Goal: Task Accomplishment & Management: Manage account settings

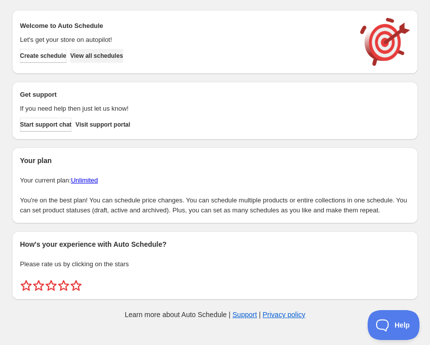
click at [123, 58] on span "View all schedules" at bounding box center [96, 56] width 53 height 8
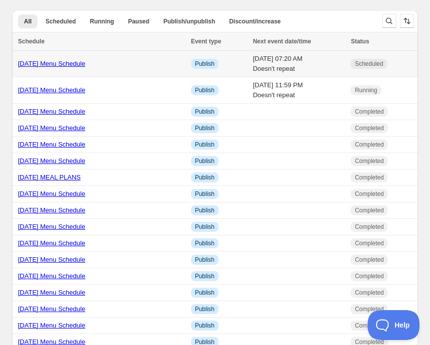
click at [84, 65] on link "[DATE] Menu Schedule" at bounding box center [51, 63] width 67 height 7
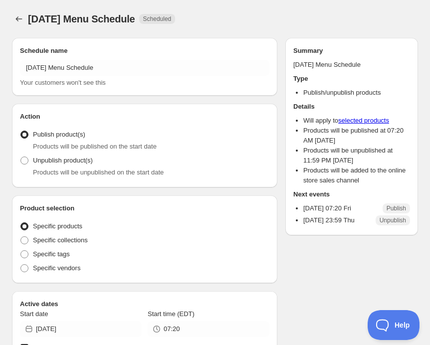
radio input "true"
checkbox input "true"
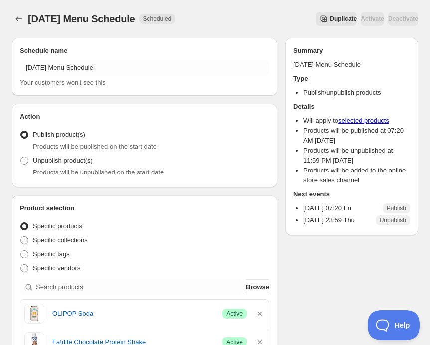
click at [316, 13] on button "Duplicate" at bounding box center [336, 19] width 41 height 14
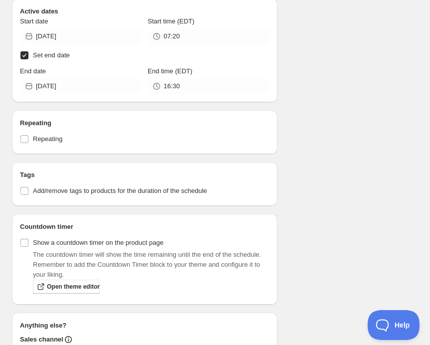
scroll to position [640, 0]
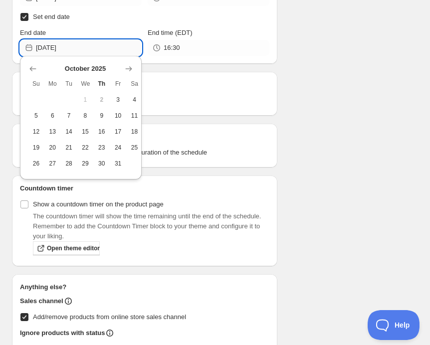
click at [51, 40] on input "[DATE]" at bounding box center [89, 48] width 106 height 16
click at [120, 115] on span "10" at bounding box center [118, 116] width 8 height 8
type input "[DATE]"
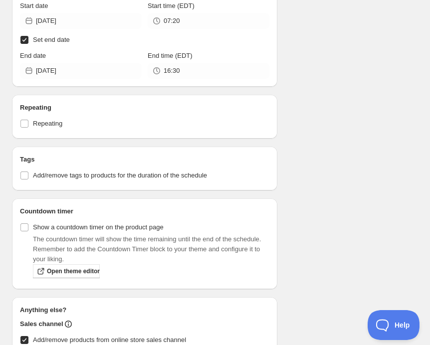
scroll to position [562, 0]
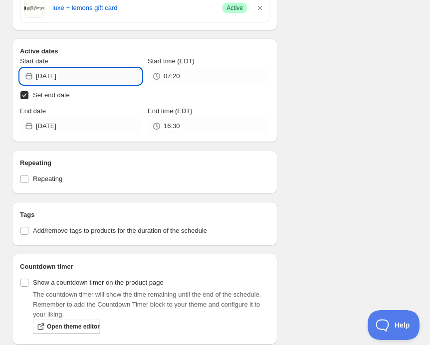
click at [75, 72] on input "[DATE]" at bounding box center [89, 76] width 106 height 16
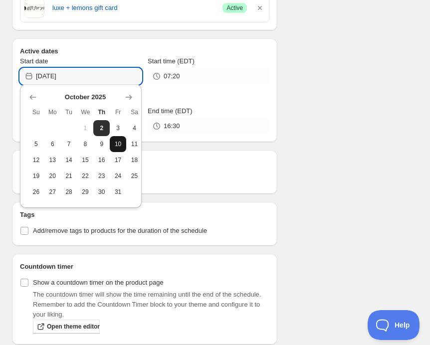
click at [118, 146] on span "10" at bounding box center [118, 144] width 8 height 8
type input "[DATE]"
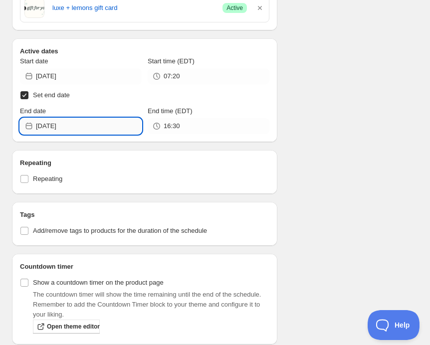
click at [74, 127] on input "[DATE]" at bounding box center [89, 126] width 106 height 16
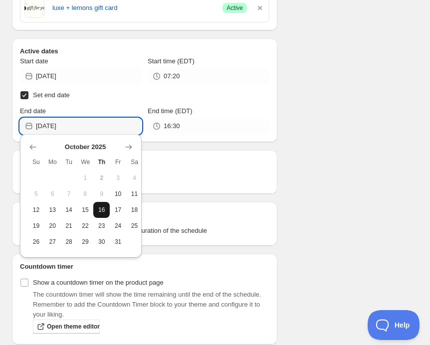
click at [106, 207] on button "16" at bounding box center [101, 210] width 16 height 16
type input "[DATE]"
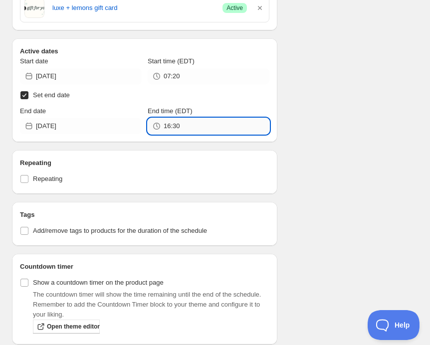
click at [187, 123] on input "16:30" at bounding box center [217, 126] width 106 height 16
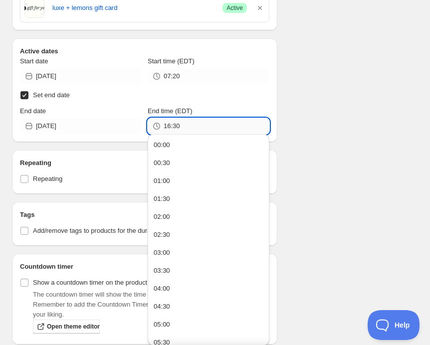
click at [187, 123] on input "16:30" at bounding box center [217, 126] width 106 height 16
type input "23:59"
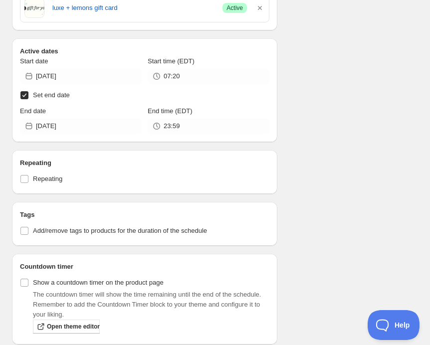
click at [336, 92] on div "Schedule name Copy of [DATE] Menu Schedule Your customers won't see this Action…" at bounding box center [211, -1] width 414 height 1063
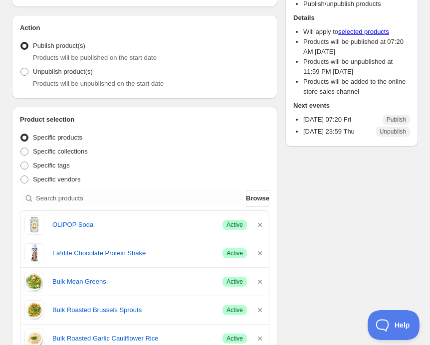
scroll to position [0, 0]
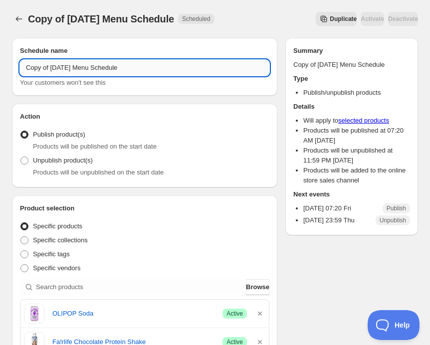
click at [65, 71] on input "Copy of [DATE] Menu Schedule" at bounding box center [144, 68] width 249 height 16
click at [69, 69] on input "Copy of [DATE] Menu Schedule" at bounding box center [144, 68] width 249 height 16
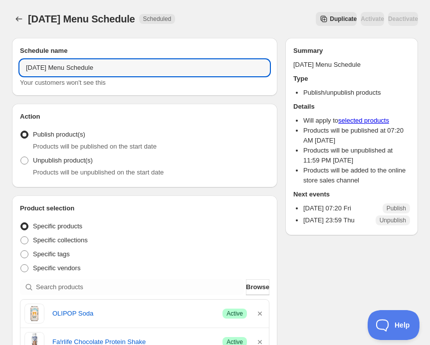
type input "[DATE] Menu Schedule"
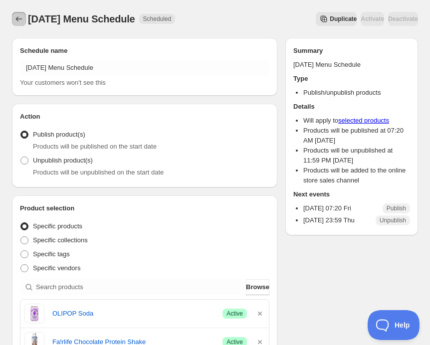
click at [20, 20] on icon "Schedules" at bounding box center [19, 19] width 10 height 10
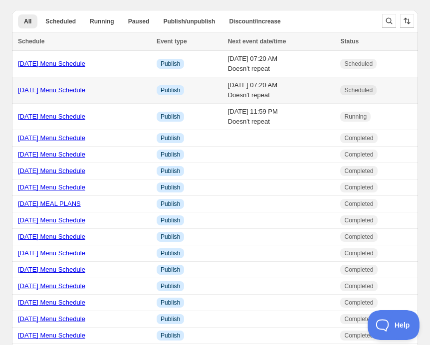
click at [68, 87] on link "[DATE] Menu Schedule" at bounding box center [51, 89] width 67 height 7
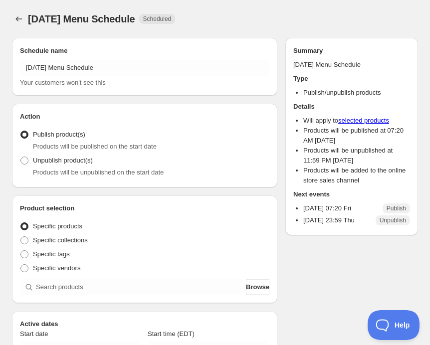
radio input "true"
checkbox input "true"
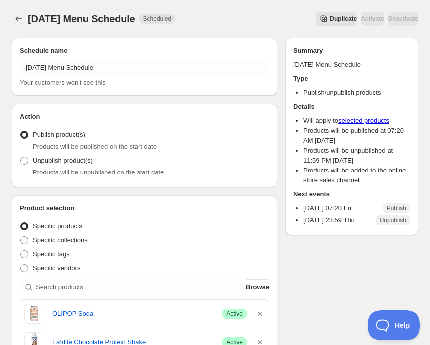
click at [243, 10] on div "[DATE] Menu Schedule. This page is ready [DATE] Menu Schedule Scheduled Duplica…" at bounding box center [215, 19] width 406 height 38
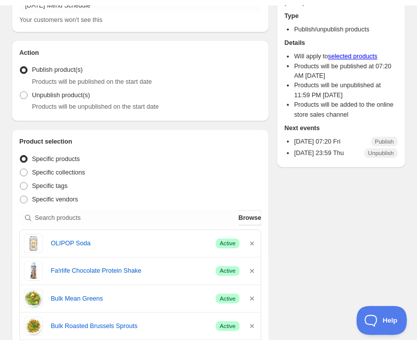
scroll to position [143, 0]
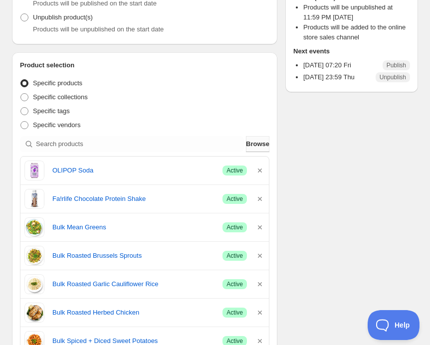
click at [254, 141] on span "Browse" at bounding box center [257, 144] width 23 height 10
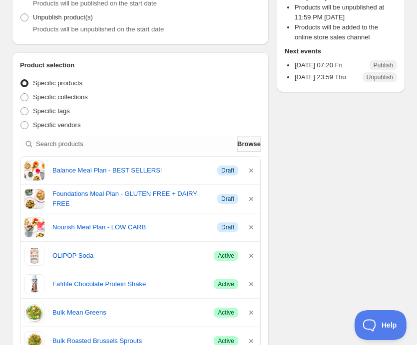
click at [246, 143] on span "Browse" at bounding box center [248, 144] width 23 height 10
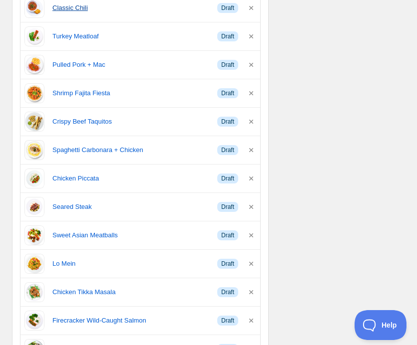
scroll to position [595, 0]
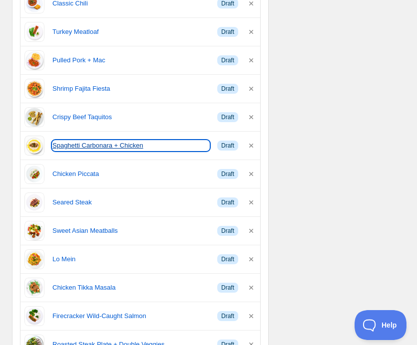
click at [108, 143] on link "Spaghetti Carbonara + Chicken" at bounding box center [130, 146] width 157 height 10
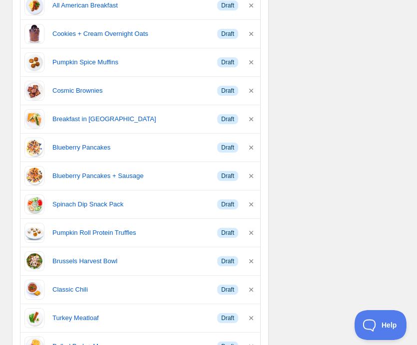
scroll to position [310, 0]
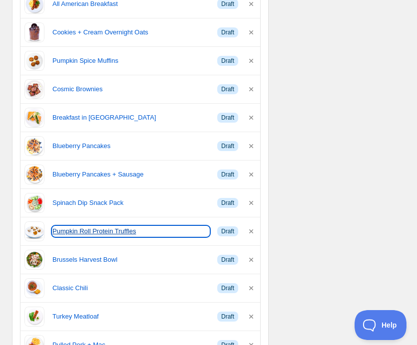
click at [110, 229] on link "Pumpkin Roll Protein Truffles" at bounding box center [130, 232] width 157 height 10
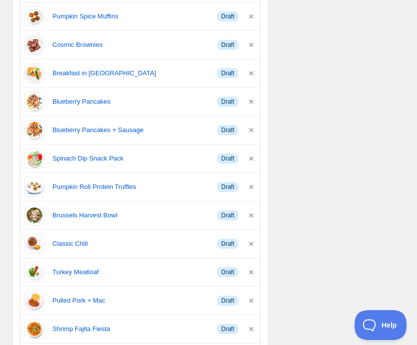
scroll to position [0, 0]
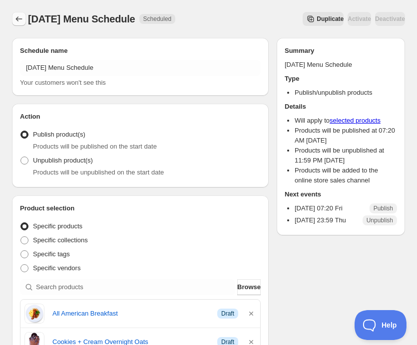
click at [15, 19] on icon "Schedules" at bounding box center [19, 19] width 10 height 10
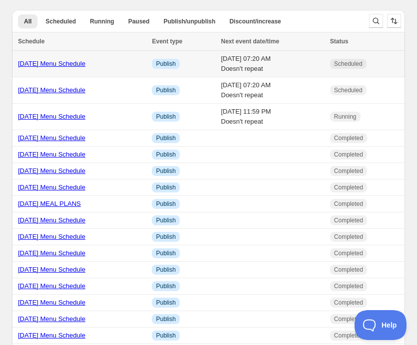
click at [72, 63] on link "[DATE] Menu Schedule" at bounding box center [51, 63] width 67 height 7
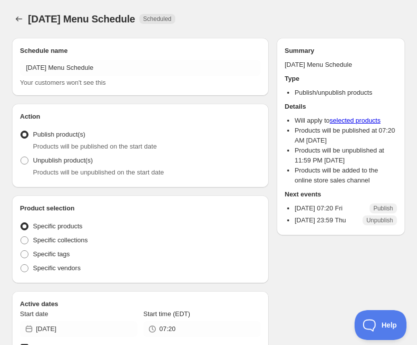
radio input "true"
checkbox input "true"
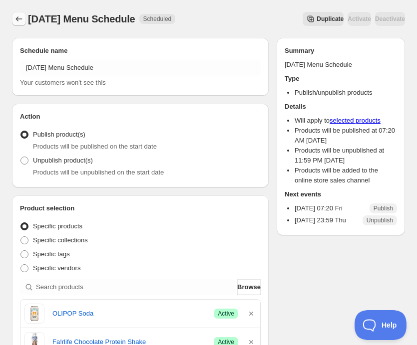
click at [13, 16] on button "Schedules" at bounding box center [19, 19] width 14 height 14
